Goal: Task Accomplishment & Management: Complete application form

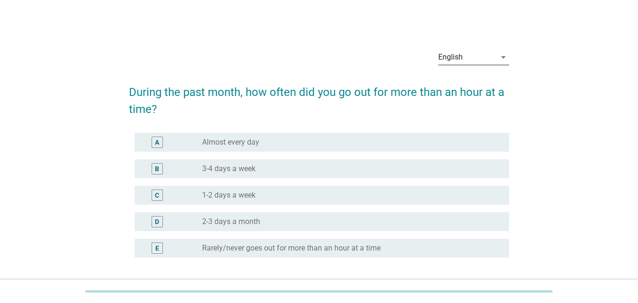
click at [506, 61] on icon "arrow_drop_down" at bounding box center [503, 56] width 11 height 11
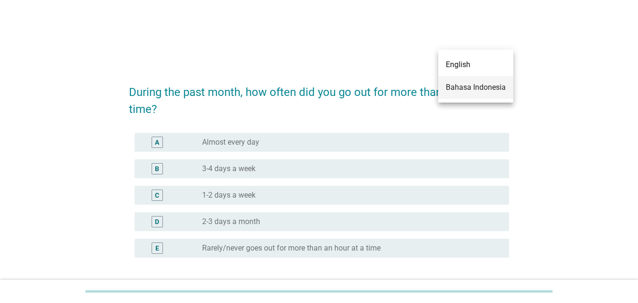
click at [488, 87] on div "Bahasa Indonesia" at bounding box center [476, 87] width 60 height 11
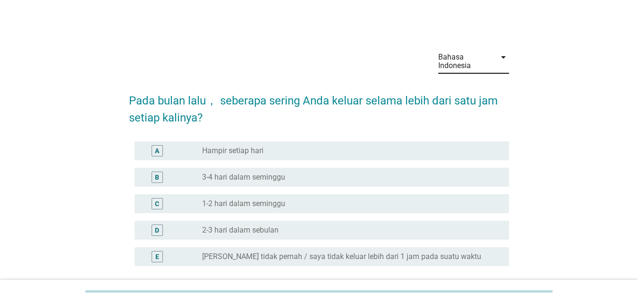
click at [551, 95] on div "Bahasa Indonesia arrow_drop_down Pada bulan lalu， seberapa sering Anda keluar s…" at bounding box center [319, 182] width 593 height 296
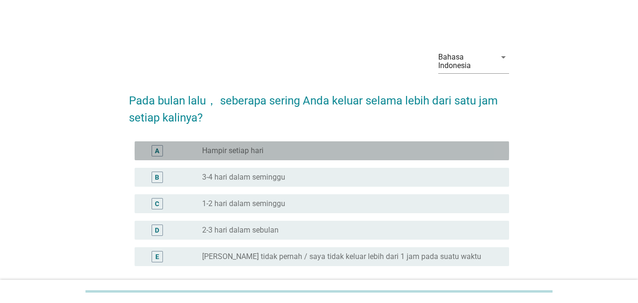
click at [287, 150] on div "radio_button_unchecked Hampir setiap hari" at bounding box center [348, 150] width 292 height 9
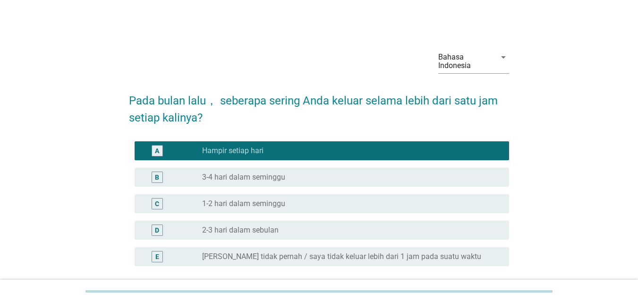
click at [326, 210] on div "C radio_button_unchecked 1-2 hari dalam seminggu" at bounding box center [322, 203] width 375 height 19
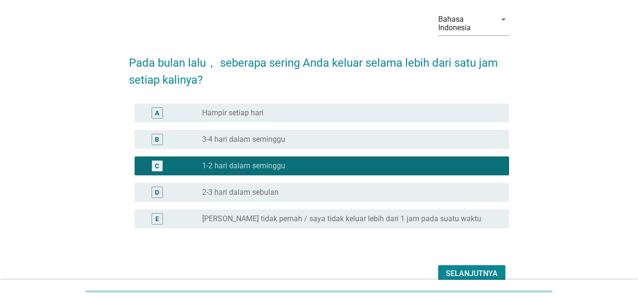
scroll to position [85, 0]
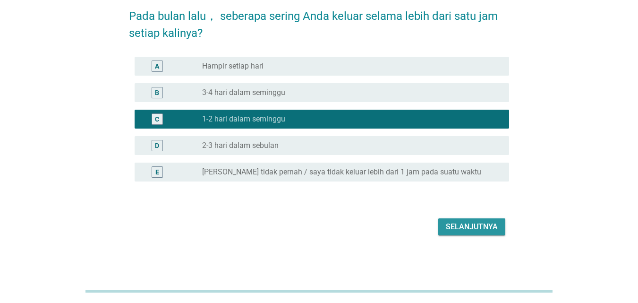
drag, startPoint x: 457, startPoint y: 223, endPoint x: 462, endPoint y: 206, distance: 17.5
click at [458, 223] on div "Selanjutnya" at bounding box center [472, 226] width 52 height 11
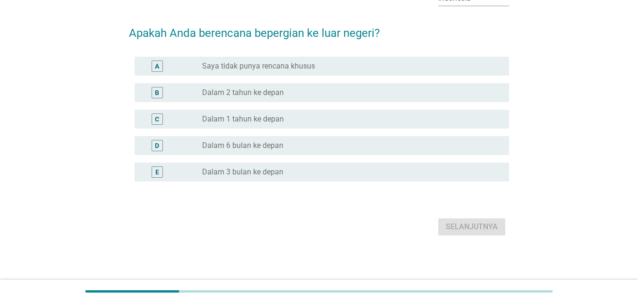
scroll to position [0, 0]
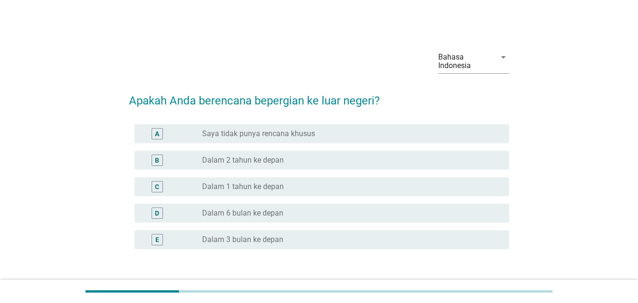
click at [326, 231] on div "E radio_button_unchecked Dalam 3 bulan ke depan" at bounding box center [322, 239] width 375 height 19
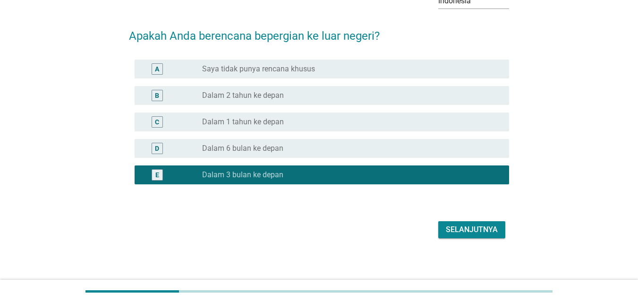
scroll to position [68, 0]
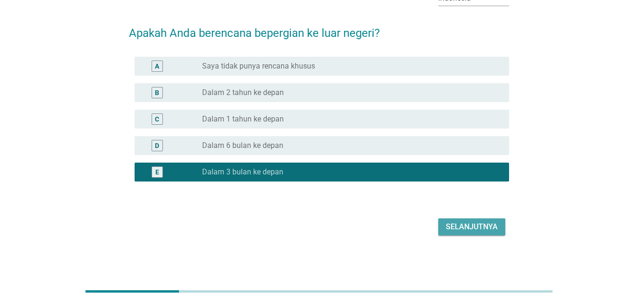
click at [469, 232] on div "Selanjutnya" at bounding box center [472, 226] width 52 height 11
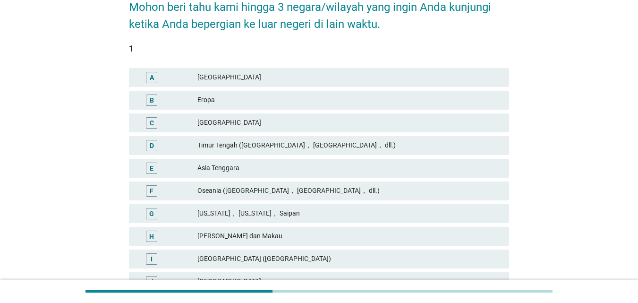
scroll to position [94, 0]
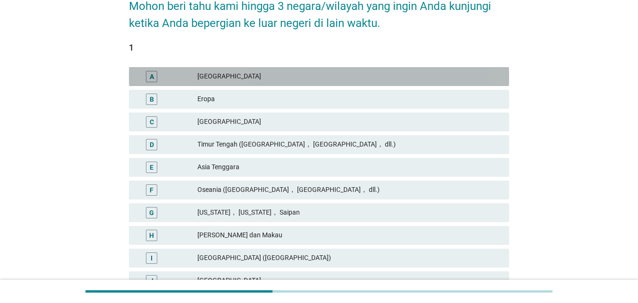
click at [313, 79] on div "[GEOGRAPHIC_DATA]" at bounding box center [349, 76] width 304 height 11
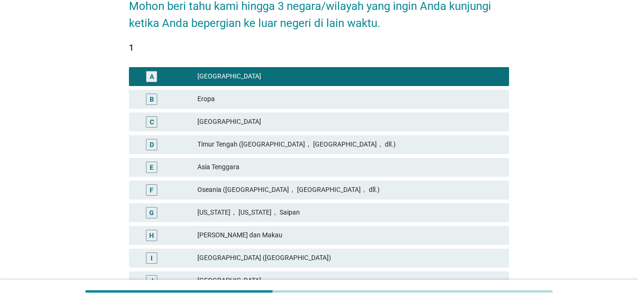
click at [307, 110] on div "B Eropa" at bounding box center [319, 99] width 384 height 23
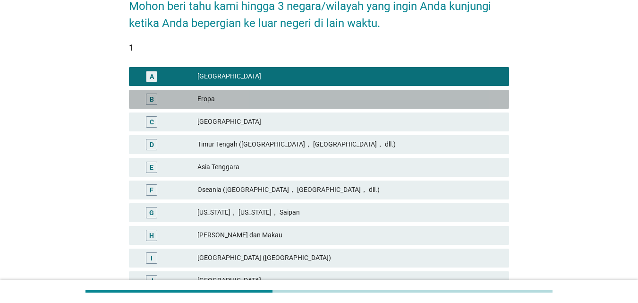
click at [304, 105] on div "B Eropa" at bounding box center [319, 99] width 380 height 19
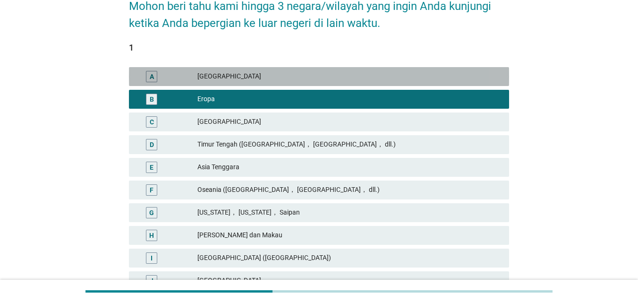
click at [345, 80] on div "[GEOGRAPHIC_DATA]" at bounding box center [349, 76] width 304 height 11
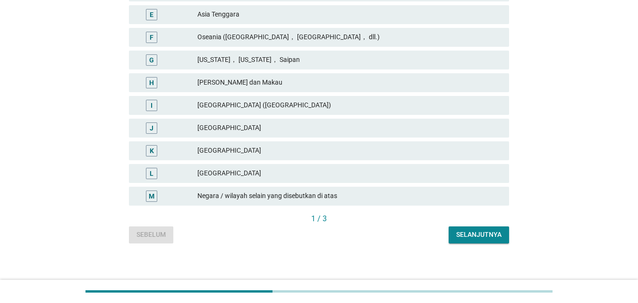
scroll to position [252, 0]
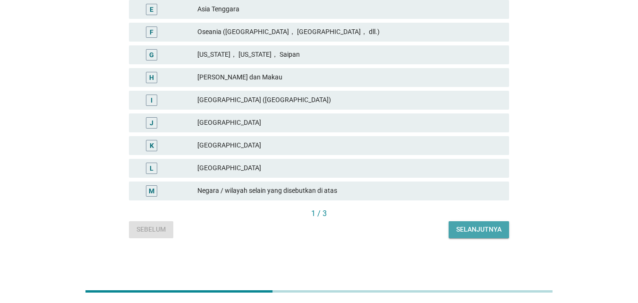
click at [474, 235] on button "Selanjutnya" at bounding box center [479, 229] width 60 height 17
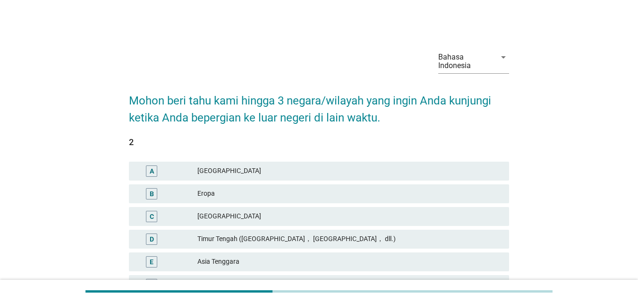
scroll to position [47, 0]
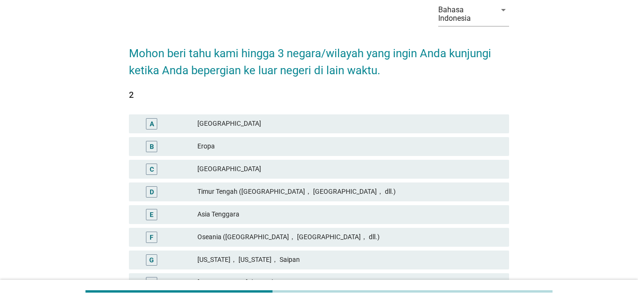
click at [308, 150] on div "Eropa" at bounding box center [349, 146] width 304 height 11
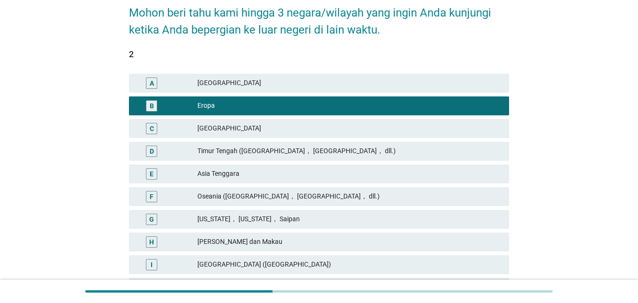
scroll to position [252, 0]
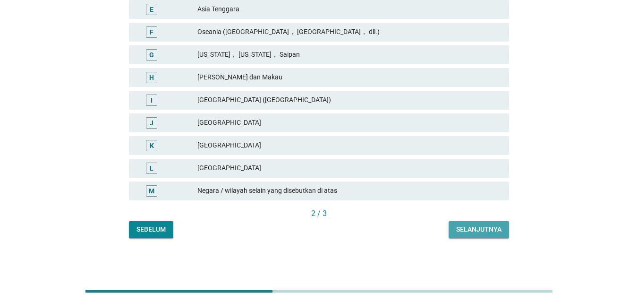
click at [478, 230] on div "Selanjutnya" at bounding box center [478, 229] width 45 height 10
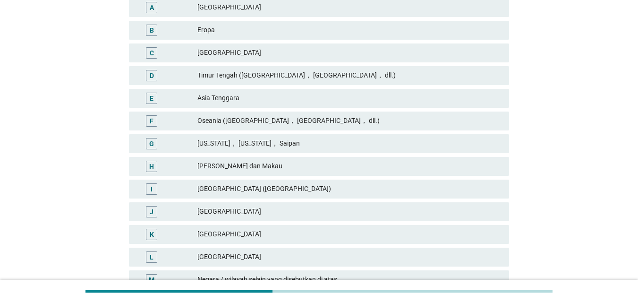
scroll to position [236, 0]
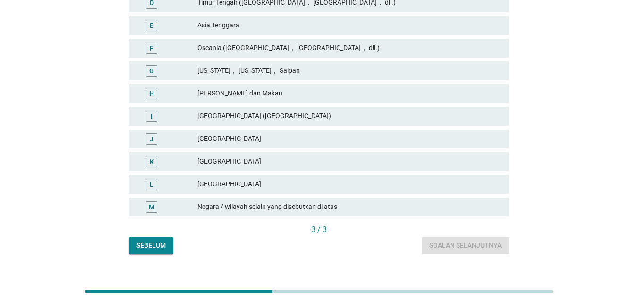
click at [279, 158] on div "[GEOGRAPHIC_DATA]" at bounding box center [349, 161] width 304 height 11
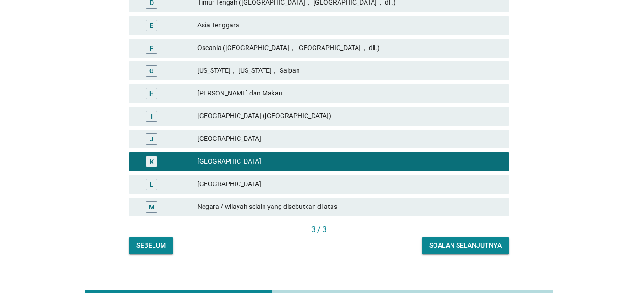
click at [482, 246] on div "Soalan selanjutnya" at bounding box center [465, 245] width 72 height 10
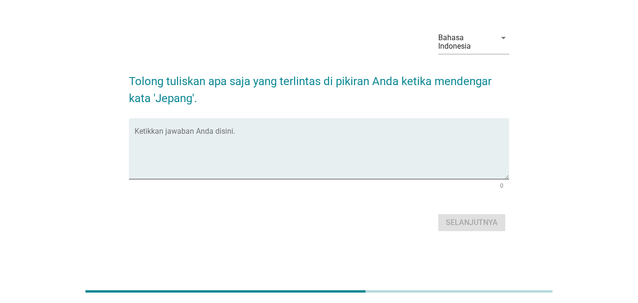
scroll to position [0, 0]
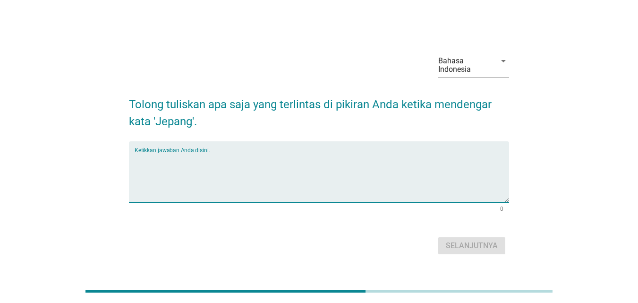
click at [314, 179] on textarea "Ketikkan jawaban Anda disini." at bounding box center [322, 178] width 375 height 50
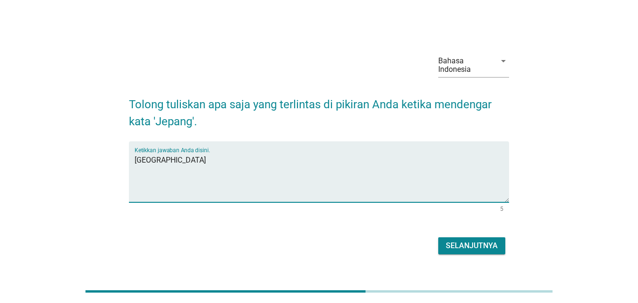
type textarea "[GEOGRAPHIC_DATA]"
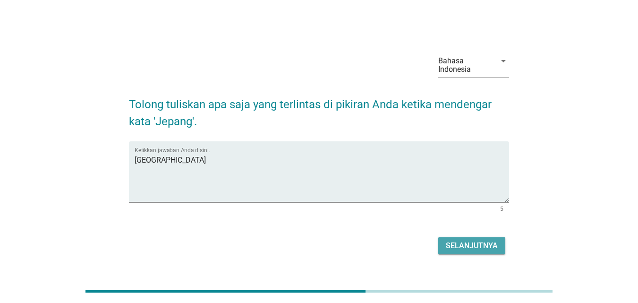
drag, startPoint x: 463, startPoint y: 249, endPoint x: 487, endPoint y: 94, distance: 156.7
click at [464, 248] on div "Selanjutnya" at bounding box center [472, 245] width 52 height 11
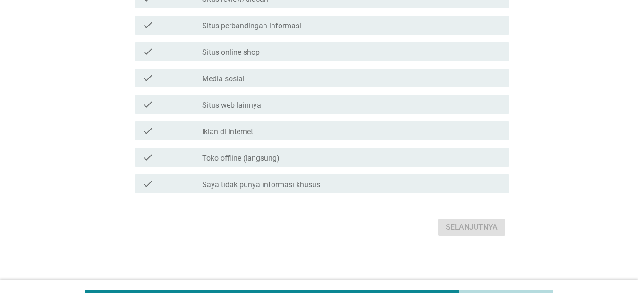
scroll to position [351, 0]
click at [306, 137] on div "check check_box_outline_blank Iklan di internet" at bounding box center [322, 130] width 375 height 19
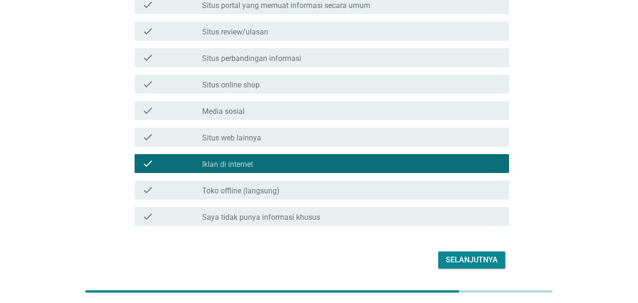
scroll to position [304, 0]
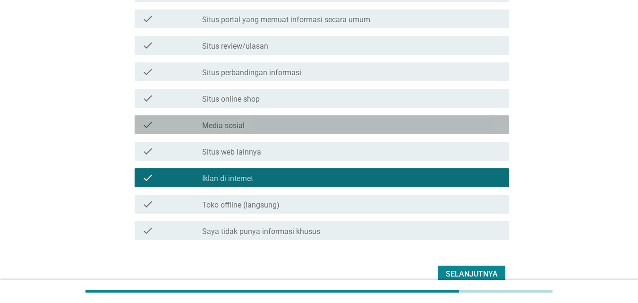
click at [301, 125] on div "check_box_outline_blank Media sosial" at bounding box center [352, 124] width 300 height 11
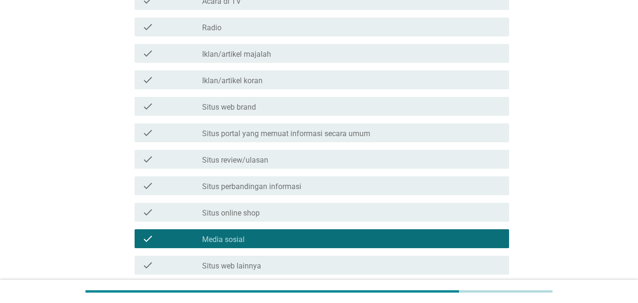
scroll to position [351, 0]
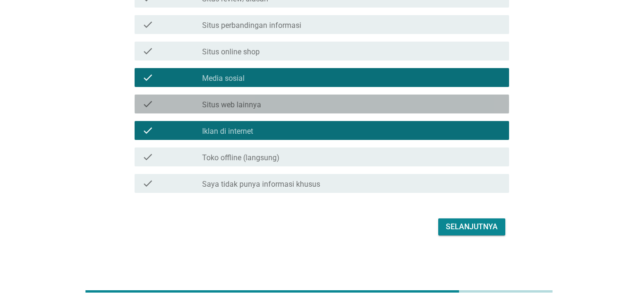
click at [301, 106] on div "check_box_outline_blank Situs web lainnya" at bounding box center [352, 103] width 300 height 11
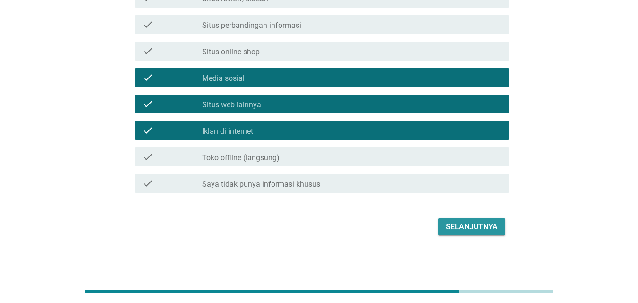
drag, startPoint x: 494, startPoint y: 235, endPoint x: 489, endPoint y: 117, distance: 118.2
click at [494, 234] on button "Selanjutnya" at bounding box center [471, 226] width 67 height 17
